Goal: Check status: Check status

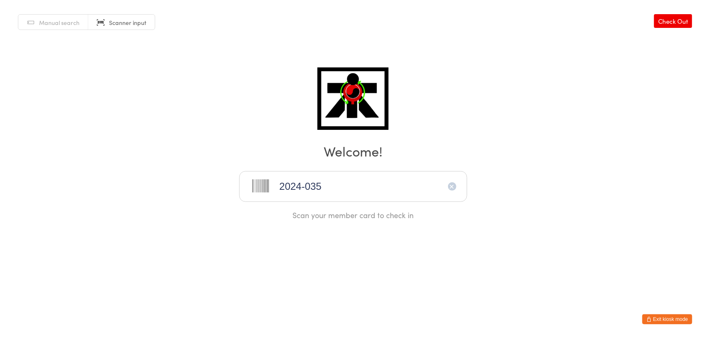
type input "2024-035"
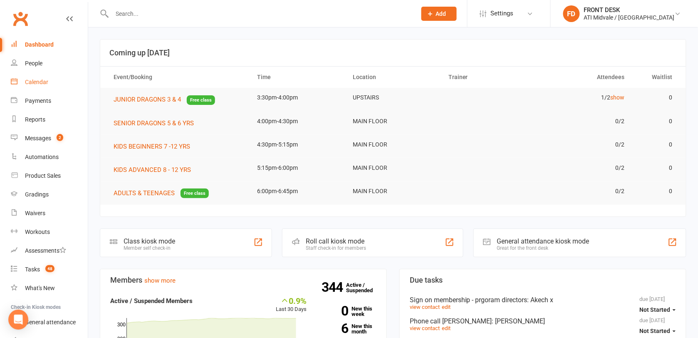
click at [41, 84] on div "Calendar" at bounding box center [36, 82] width 23 height 7
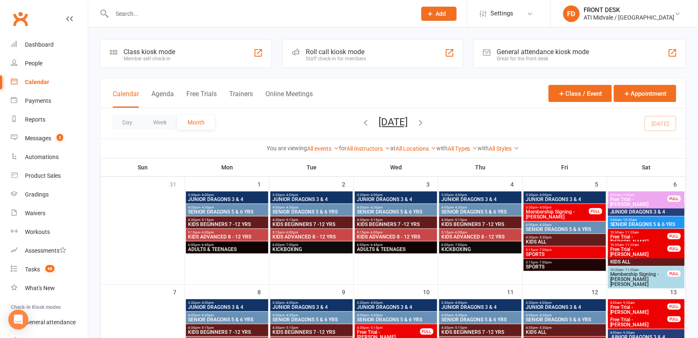
click at [500, 56] on div "Great for the front desk" at bounding box center [543, 59] width 92 height 6
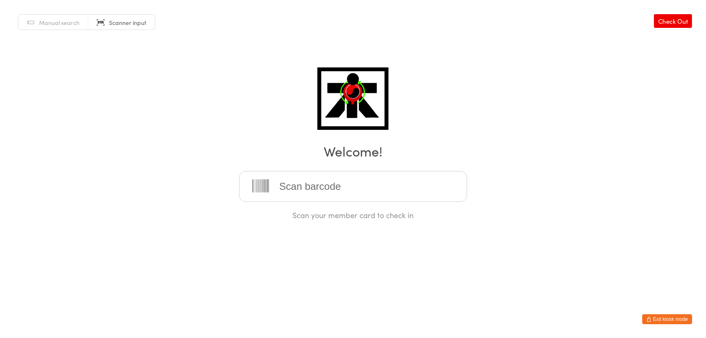
click at [109, 26] on span "Scanner input" at bounding box center [127, 22] width 37 height 8
click at [92, 18] on link "Scanner input" at bounding box center [121, 23] width 67 height 16
click at [323, 190] on input "search" at bounding box center [353, 186] width 228 height 31
click at [321, 184] on input "search" at bounding box center [353, 186] width 228 height 31
type input "2025-009"
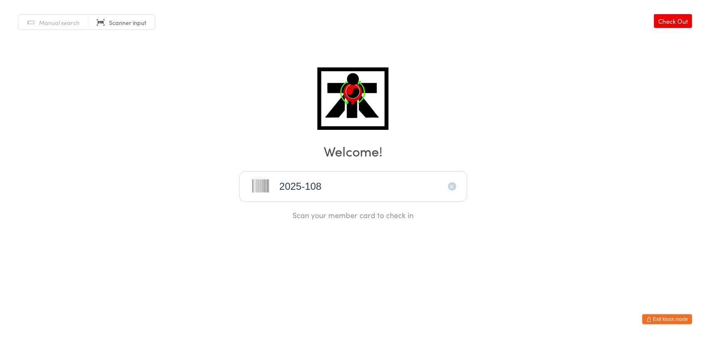
type input "2025-108"
type input "2024-118"
type input "2024-117"
type input "2021-028"
